Goal: Use online tool/utility: Utilize a website feature to perform a specific function

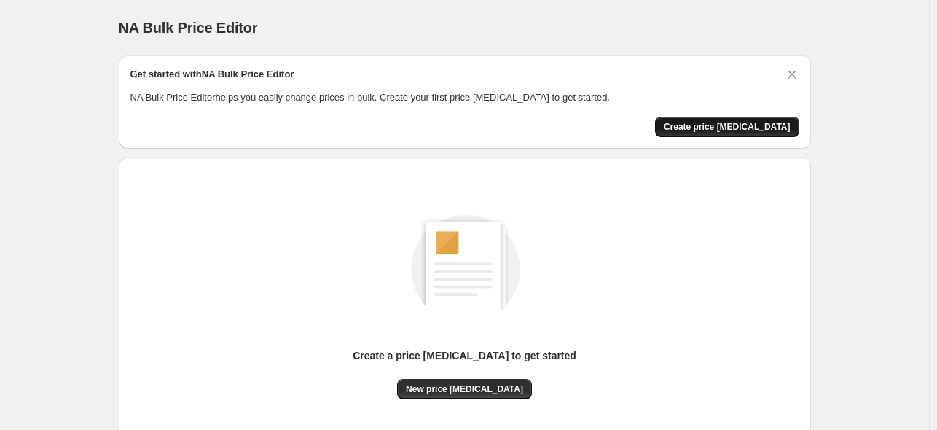
click at [773, 125] on span "Create price [MEDICAL_DATA]" at bounding box center [727, 127] width 127 height 12
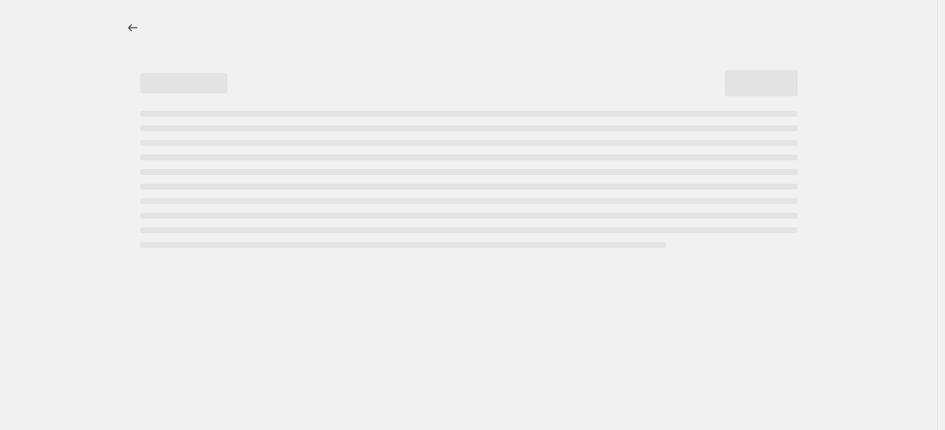
select select "percentage"
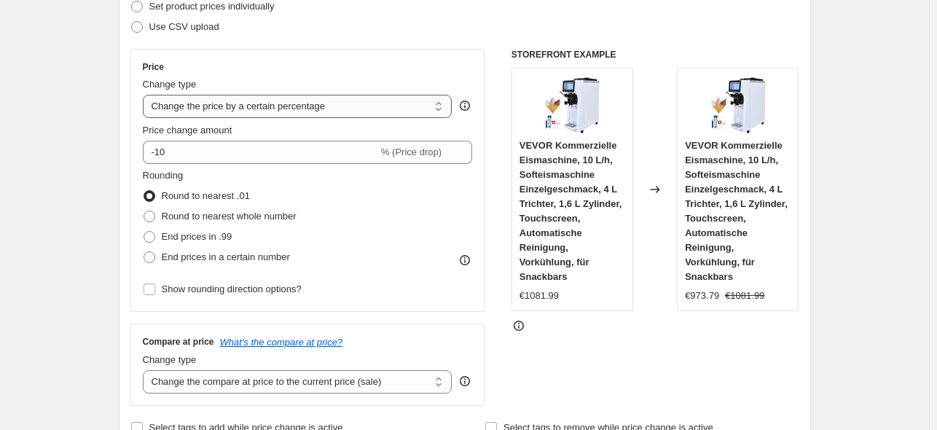
scroll to position [219, 0]
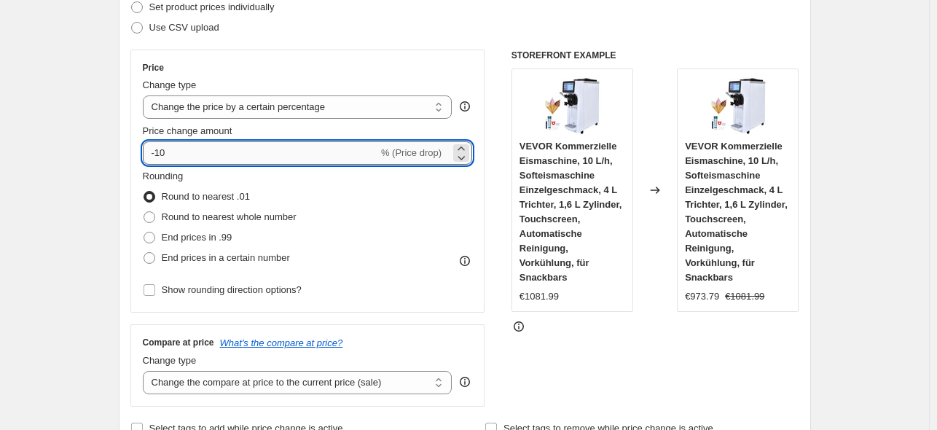
click at [190, 156] on input "-10" at bounding box center [260, 152] width 235 height 23
type input "-1"
type input "-35"
click at [204, 240] on span "End prices in .99" at bounding box center [197, 237] width 71 height 11
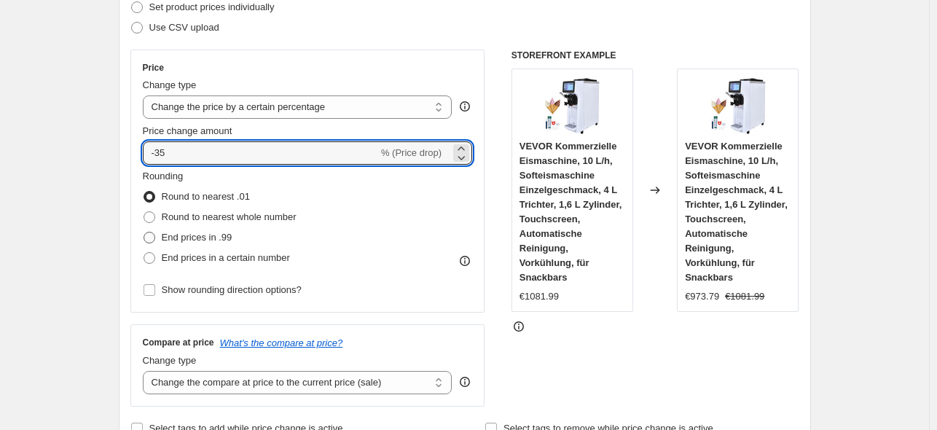
click at [144, 233] on input "End prices in .99" at bounding box center [144, 232] width 1 height 1
radio input "true"
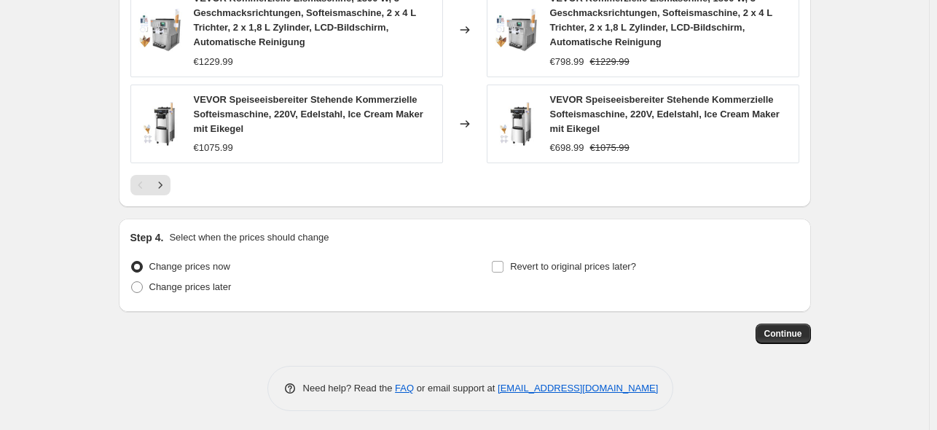
scroll to position [1180, 0]
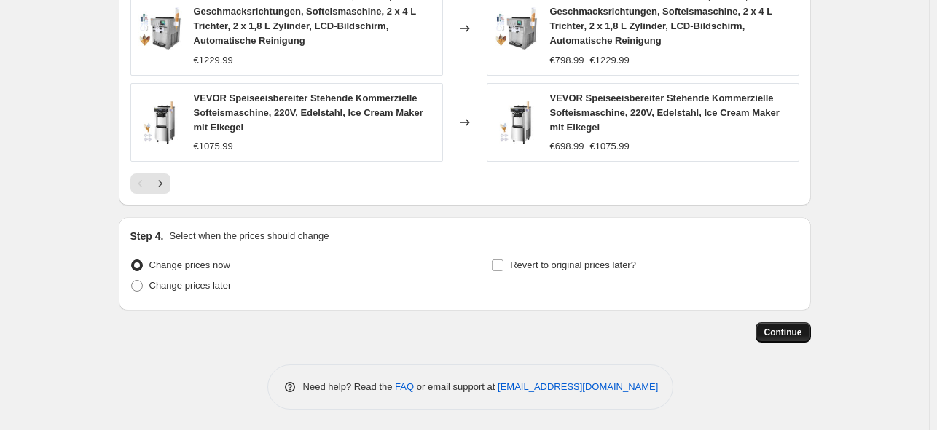
click at [793, 327] on span "Continue" at bounding box center [784, 333] width 38 height 12
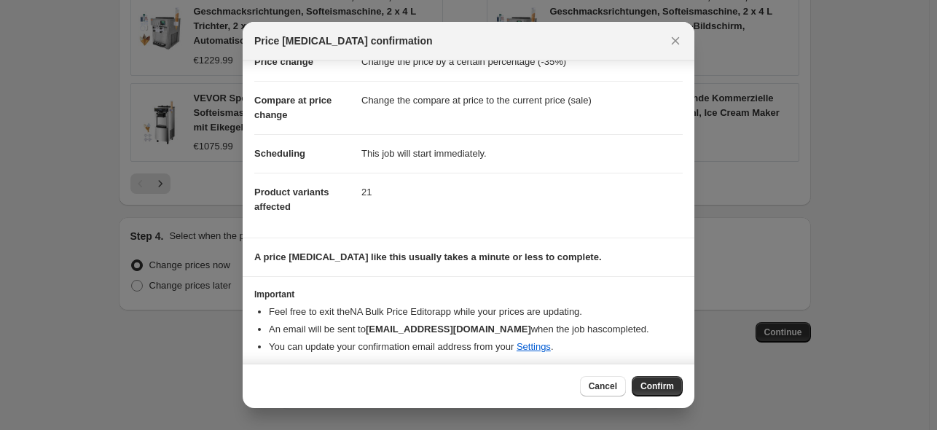
scroll to position [47, 0]
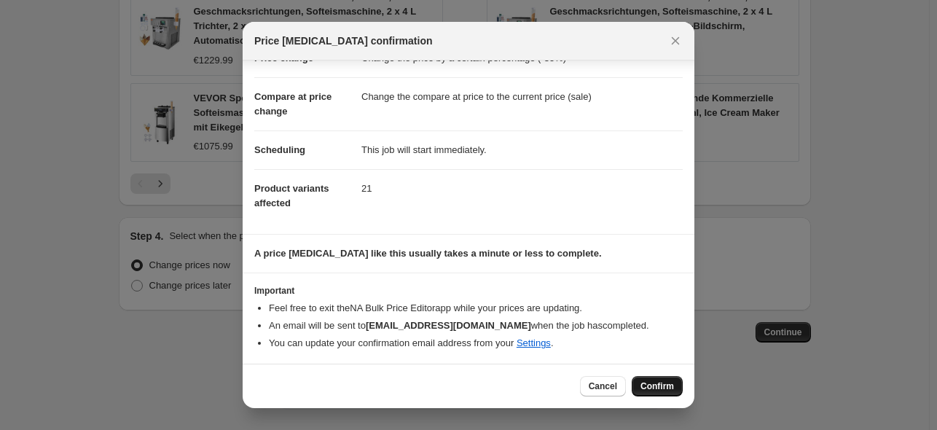
click at [639, 383] on button "Confirm" at bounding box center [657, 386] width 51 height 20
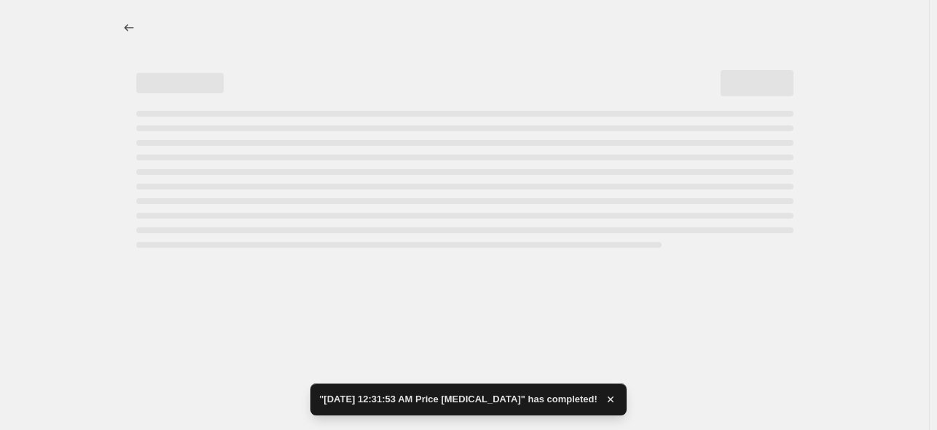
select select "percentage"
